Goal: Register for event/course

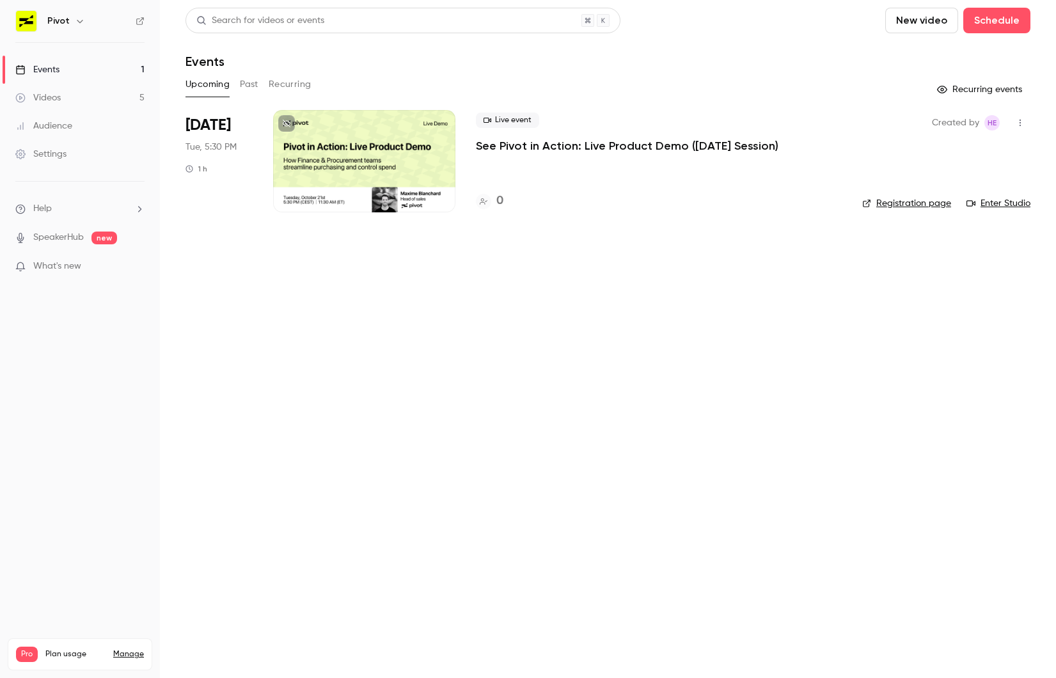
click at [1021, 122] on icon "button" at bounding box center [1020, 122] width 10 height 9
click at [776, 241] on div at bounding box center [528, 339] width 1056 height 678
click at [905, 199] on link "Registration page" at bounding box center [906, 203] width 89 height 13
click at [548, 159] on div "Live event See Pivot in Action: Live Product Demo ([DATE] Session) 0" at bounding box center [659, 161] width 366 height 102
click at [536, 138] on p "See Pivot in Action: Live Product Demo ([DATE] Session)" at bounding box center [627, 145] width 303 height 15
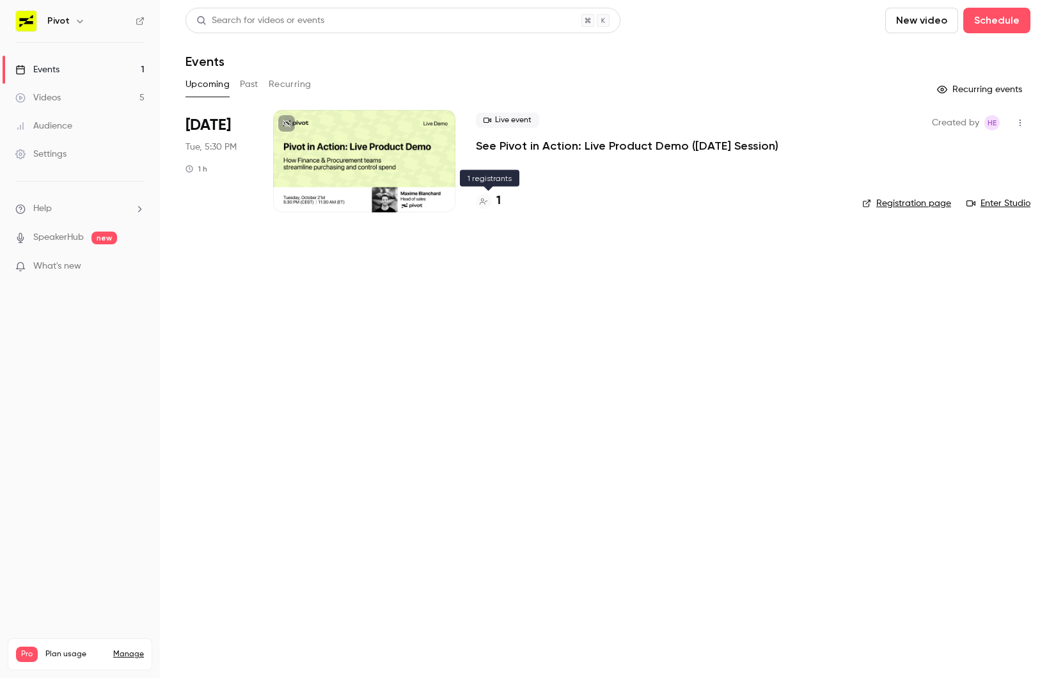
click at [497, 199] on h4 "1" at bounding box center [498, 201] width 4 height 17
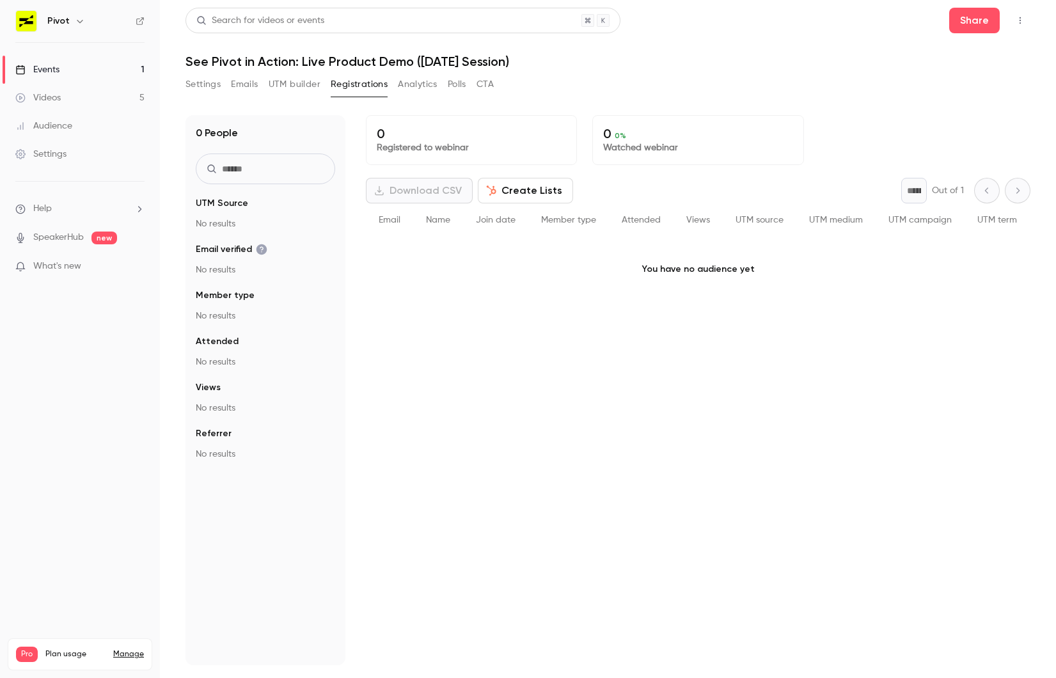
click at [108, 69] on link "Events 1" at bounding box center [80, 70] width 160 height 28
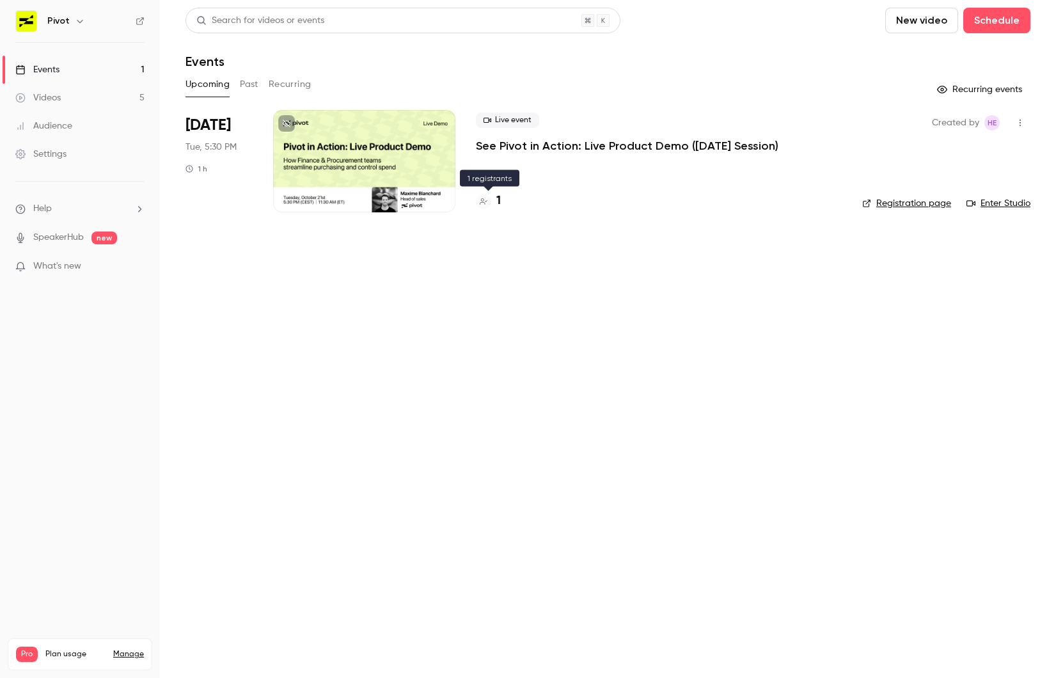
click at [487, 202] on icon at bounding box center [484, 202] width 8 height 8
